Goal: Task Accomplishment & Management: Complete application form

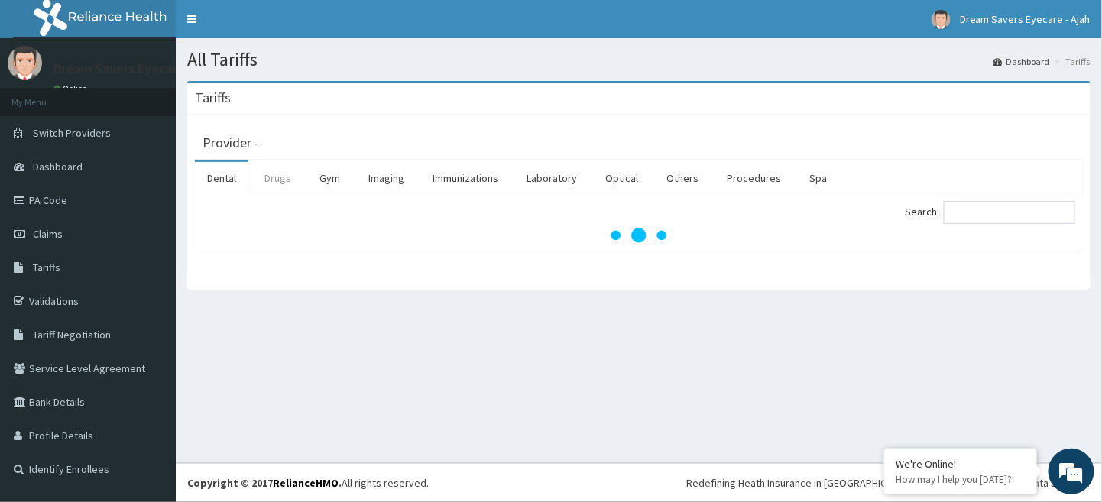
click at [267, 176] on link "Drugs" at bounding box center [277, 178] width 51 height 32
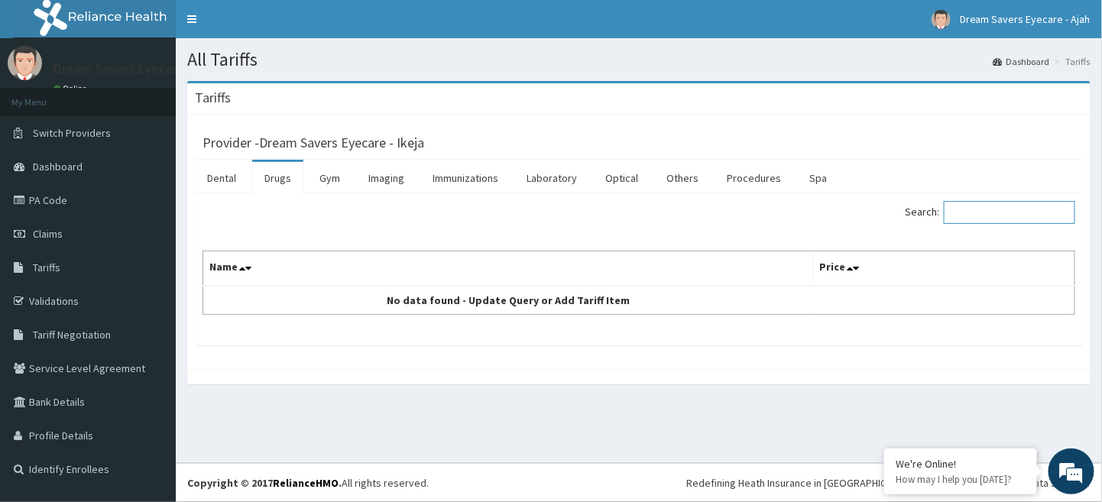
click at [975, 215] on input "Search:" at bounding box center [1009, 212] width 131 height 23
type input "MOXI"
click at [58, 243] on link "Claims" at bounding box center [88, 234] width 176 height 34
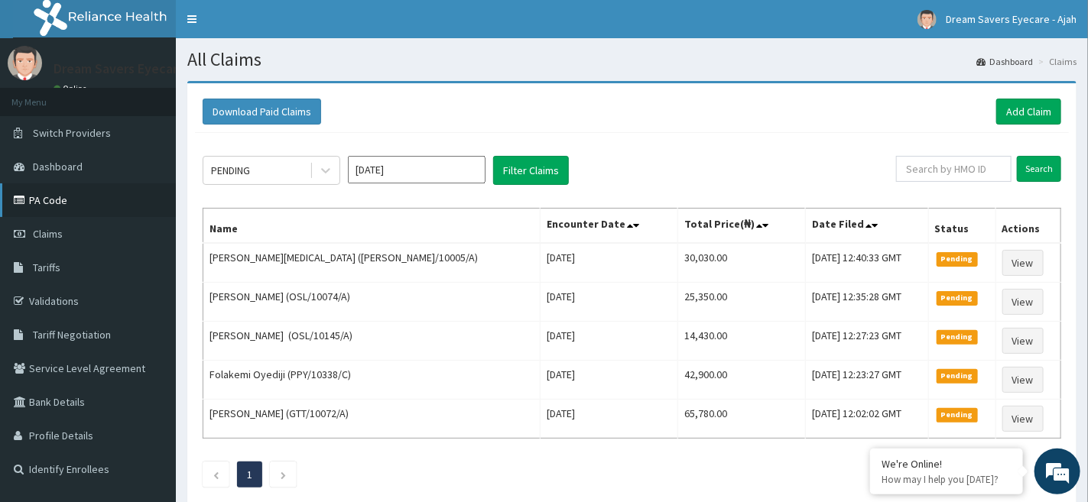
click at [47, 198] on link "PA Code" at bounding box center [88, 200] width 176 height 34
click at [72, 208] on link "PA Code" at bounding box center [88, 200] width 176 height 34
click at [1021, 107] on link "Add Claim" at bounding box center [1028, 112] width 65 height 26
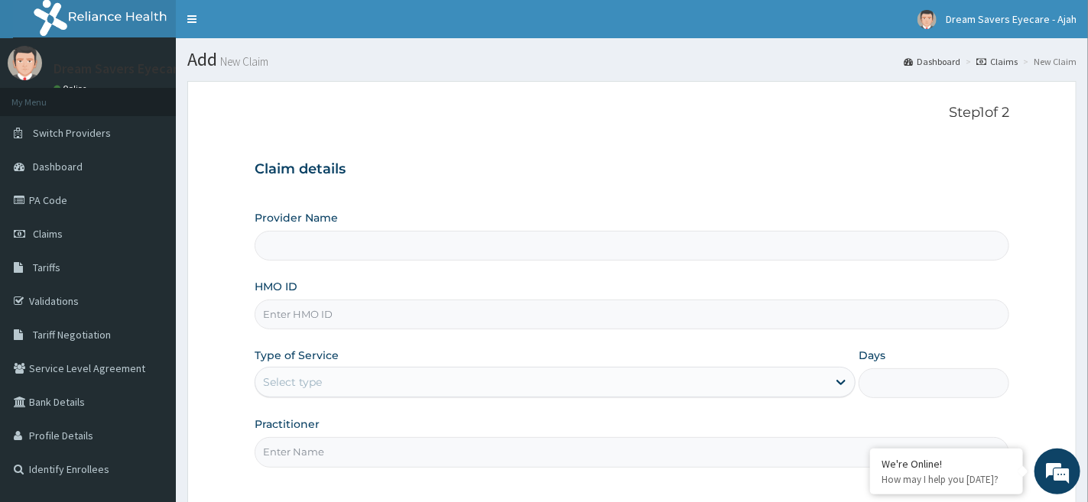
click at [435, 320] on input "HMO ID" at bounding box center [632, 315] width 755 height 30
type input "OSL/10014"
type input "Dream Savers Eyecare - Ikeja"
type input "OSL/10014/A"
click at [365, 394] on div "Select type" at bounding box center [541, 382] width 572 height 24
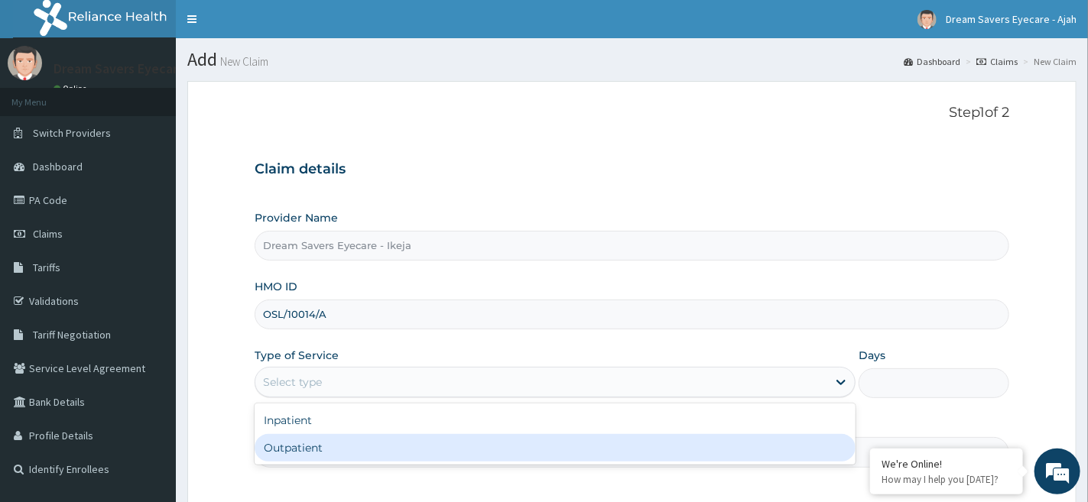
click at [343, 436] on div "Outpatient" at bounding box center [555, 448] width 601 height 28
type input "1"
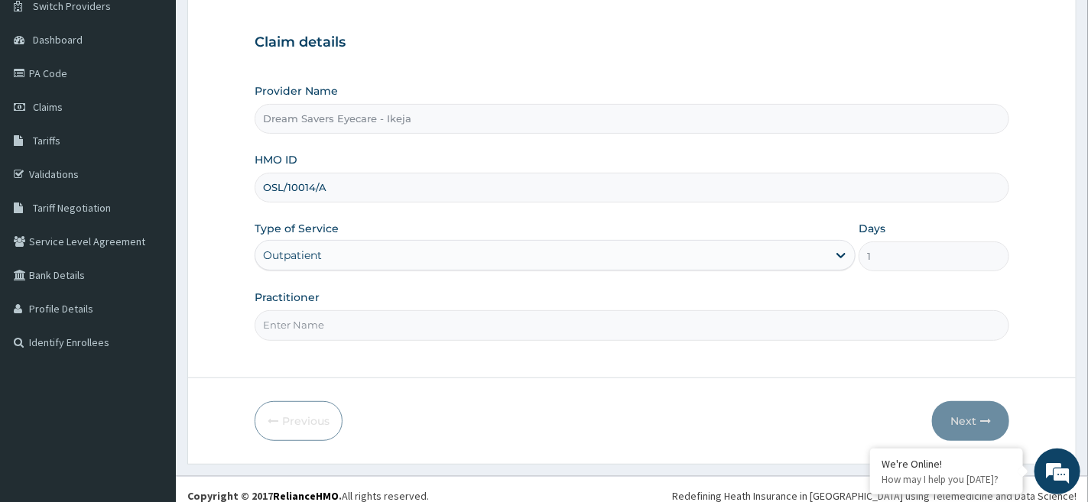
scroll to position [140, 0]
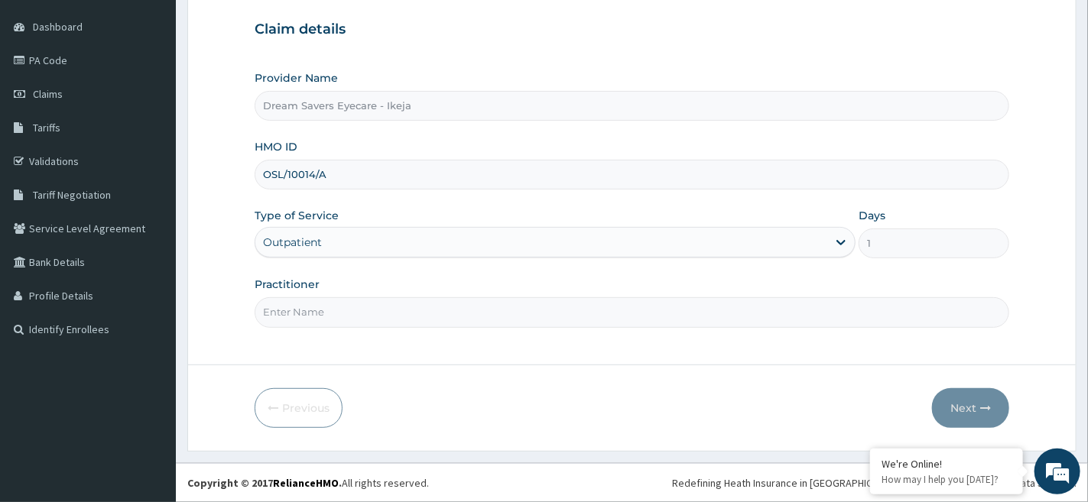
click at [326, 308] on input "Practitioner" at bounding box center [632, 312] width 755 height 30
type input "DR MMASI"
click at [952, 393] on button "Next" at bounding box center [970, 408] width 77 height 40
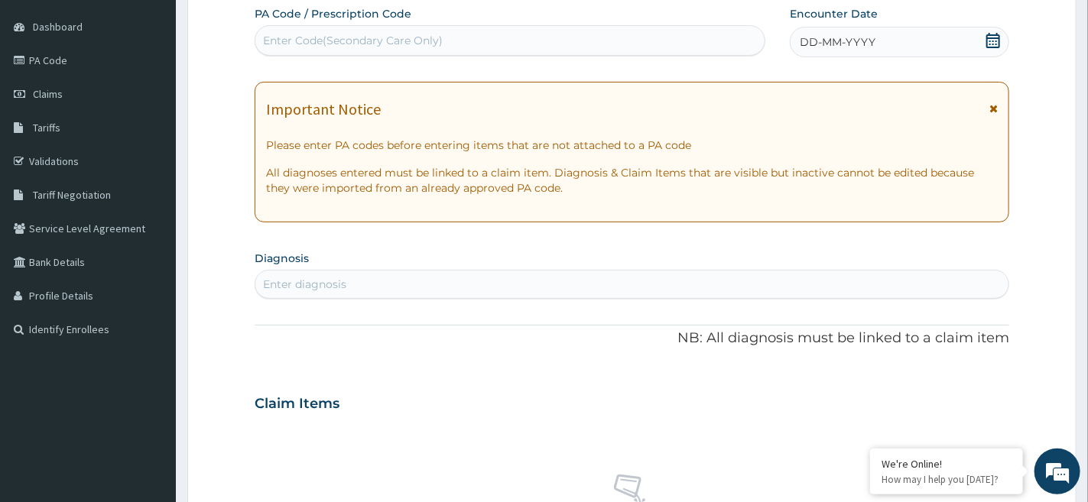
click at [381, 37] on div "Enter Code(Secondary Care Only)" at bounding box center [353, 40] width 180 height 15
paste input "PA/EC934B"
type input "PA/EC934B"
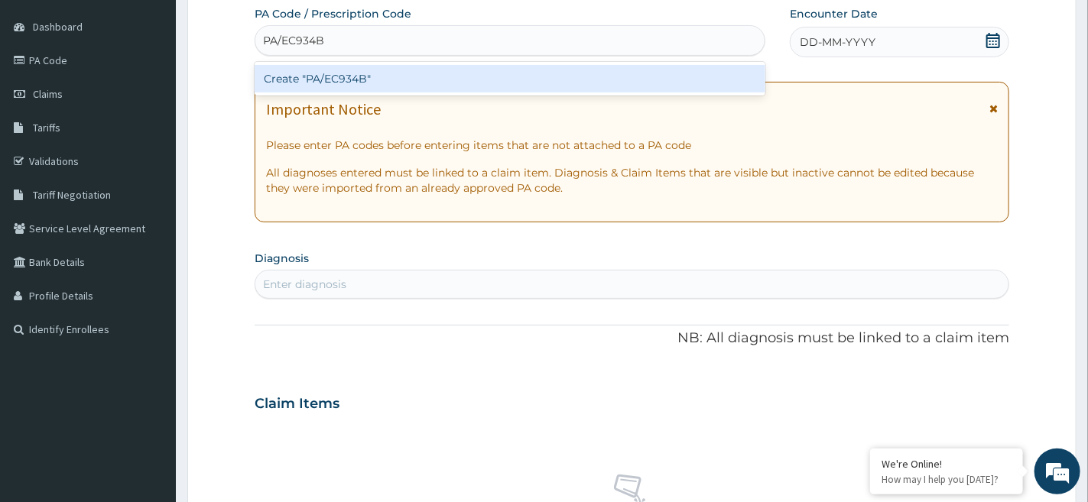
click at [378, 73] on div "Create "PA/EC934B"" at bounding box center [510, 79] width 511 height 28
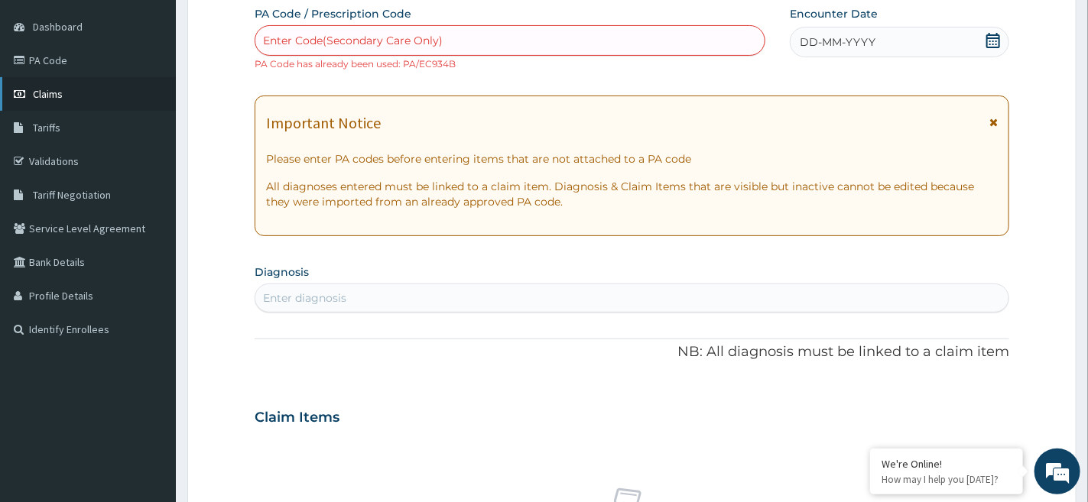
click at [57, 91] on span "Claims" at bounding box center [48, 94] width 30 height 14
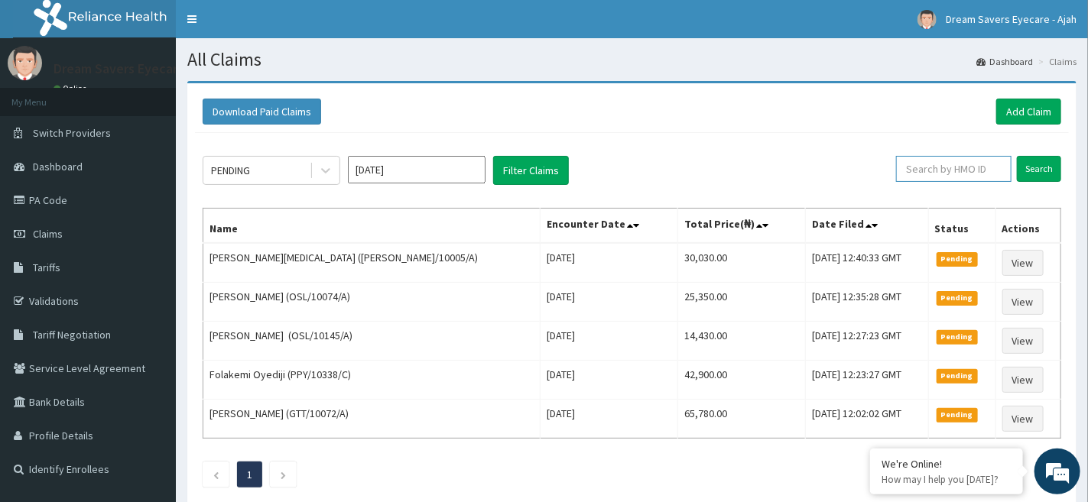
click at [954, 174] on input "text" at bounding box center [953, 169] width 115 height 26
type input "OSL/10014/A"
click at [1048, 169] on input "Search" at bounding box center [1039, 169] width 44 height 26
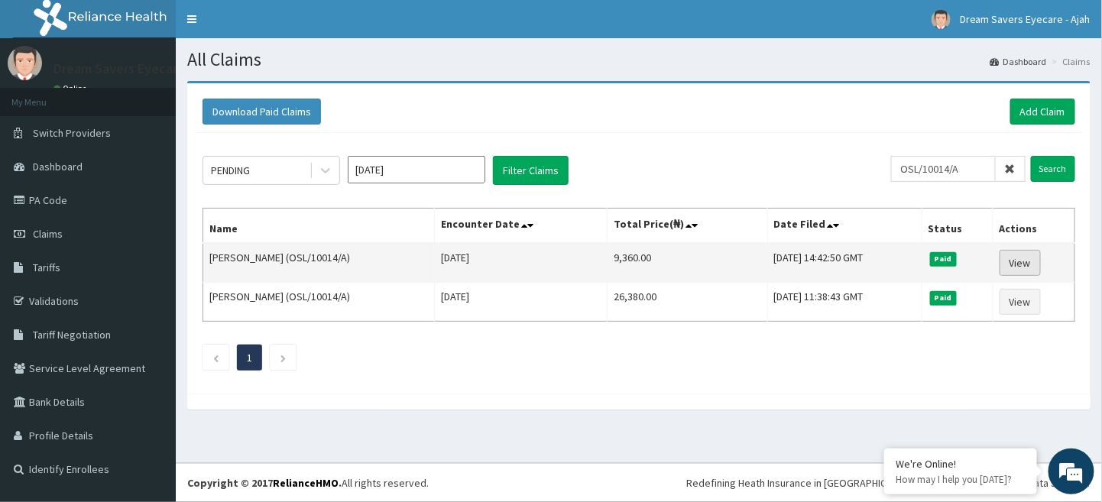
click at [1028, 250] on link "View" at bounding box center [1020, 263] width 41 height 26
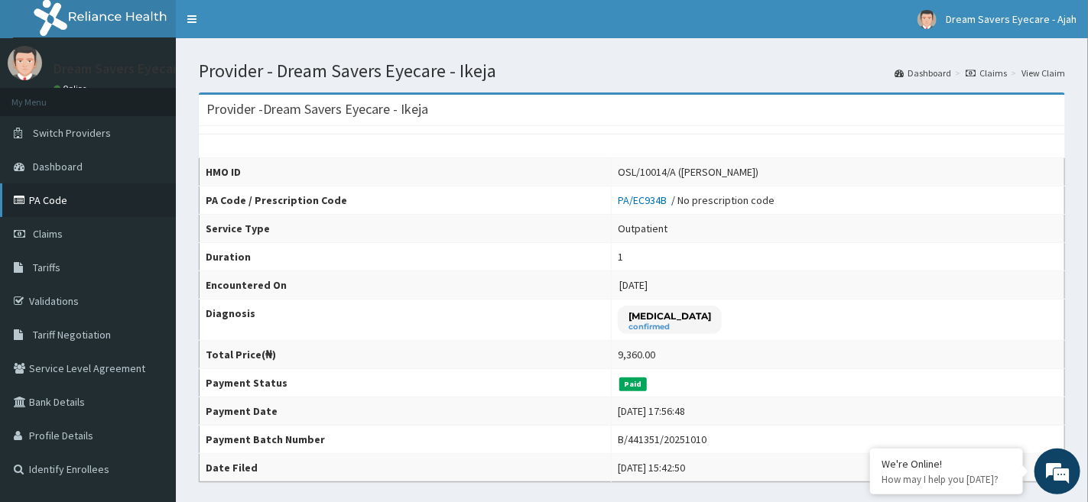
click at [71, 203] on link "PA Code" at bounding box center [88, 200] width 176 height 34
